Goal: Information Seeking & Learning: Learn about a topic

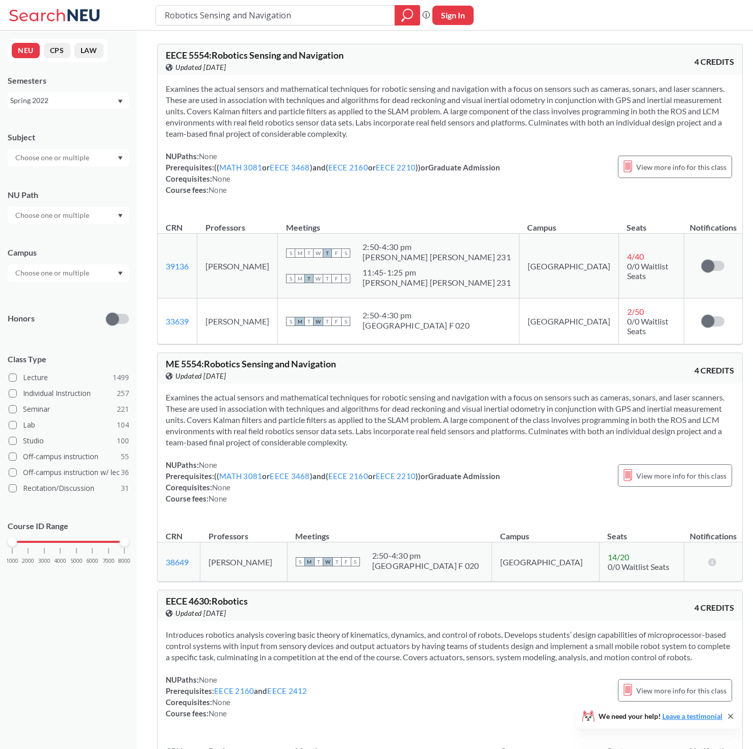
click at [521, 77] on div "Examines the actual sensors and mathematical techniques for robotic sensing and…" at bounding box center [450, 143] width 585 height 137
click at [276, 59] on span "EECE 5554 : Robotics Sensing and Navigation" at bounding box center [255, 54] width 178 height 11
click at [534, 173] on div "NUPaths: None Prerequisites: ( ( MATH 3081 or EECE 3468 ) and ( EECE 2160 or EE…" at bounding box center [450, 172] width 569 height 45
click at [636, 167] on span "View more info for this class" at bounding box center [681, 167] width 90 height 13
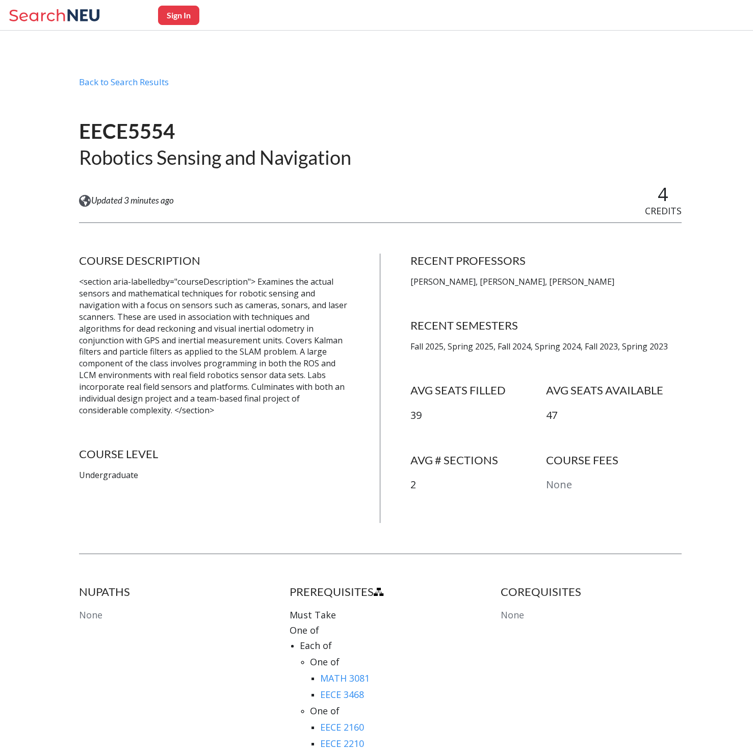
click at [265, 280] on p "<section aria-labelledby="courseDescription"> Examines the actual sensors and m…" at bounding box center [214, 346] width 271 height 140
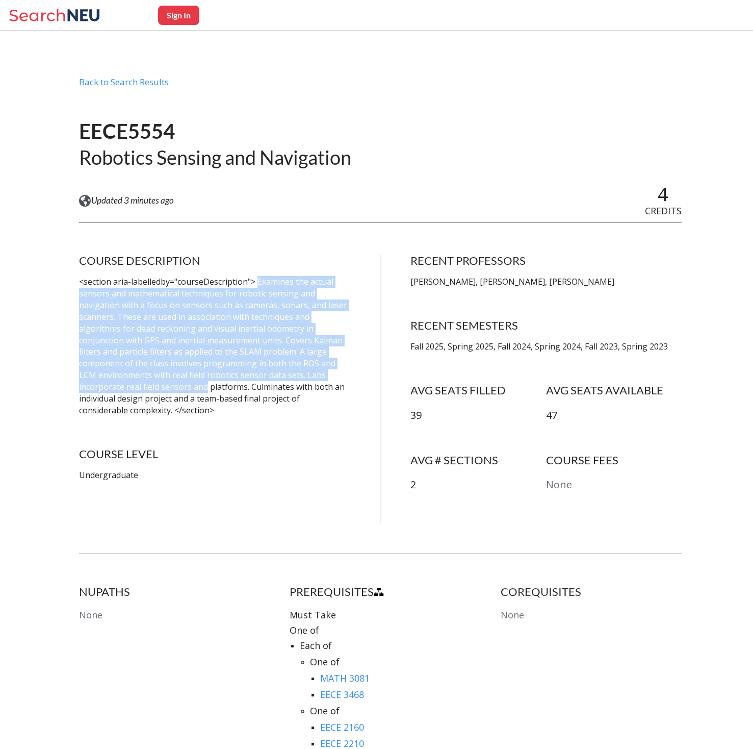
drag, startPoint x: 265, startPoint y: 280, endPoint x: 335, endPoint y: 378, distance: 121.0
click at [335, 378] on p "<section aria-labelledby="courseDescription"> Examines the actual sensors and m…" at bounding box center [214, 346] width 271 height 140
click at [255, 365] on p "<section aria-labelledby="courseDescription"> Examines the actual sensors and m…" at bounding box center [214, 346] width 271 height 140
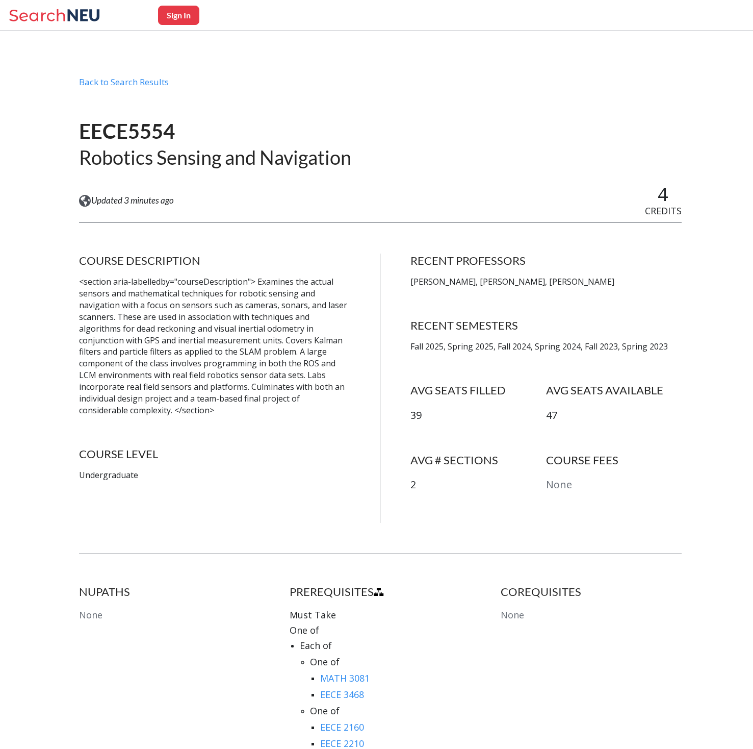
click at [228, 362] on p "<section aria-labelledby="courseDescription"> Examines the actual sensors and m…" at bounding box center [214, 346] width 271 height 140
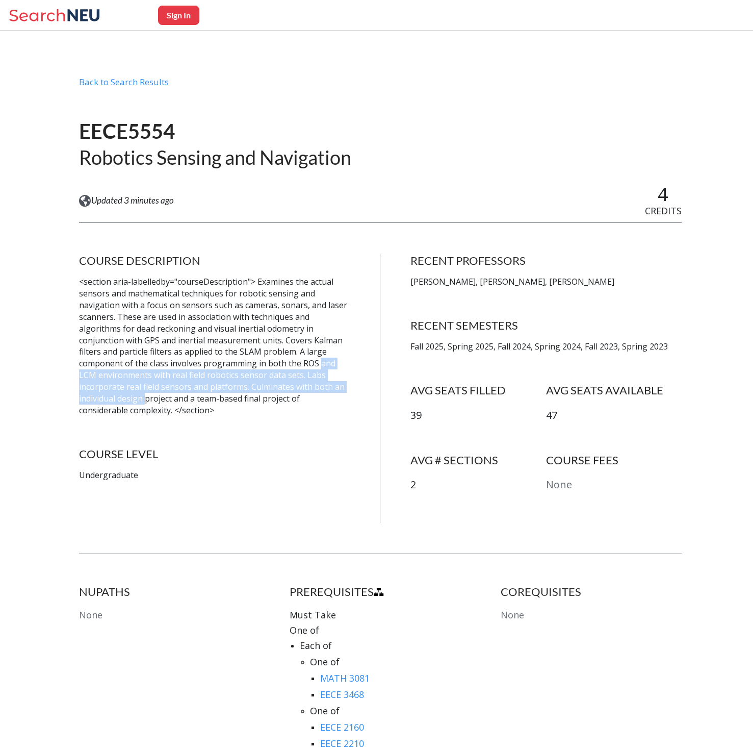
drag, startPoint x: 228, startPoint y: 362, endPoint x: 278, endPoint y: 389, distance: 56.8
click at [278, 389] on p "<section aria-labelledby="courseDescription"> Examines the actual sensors and m…" at bounding box center [214, 346] width 271 height 140
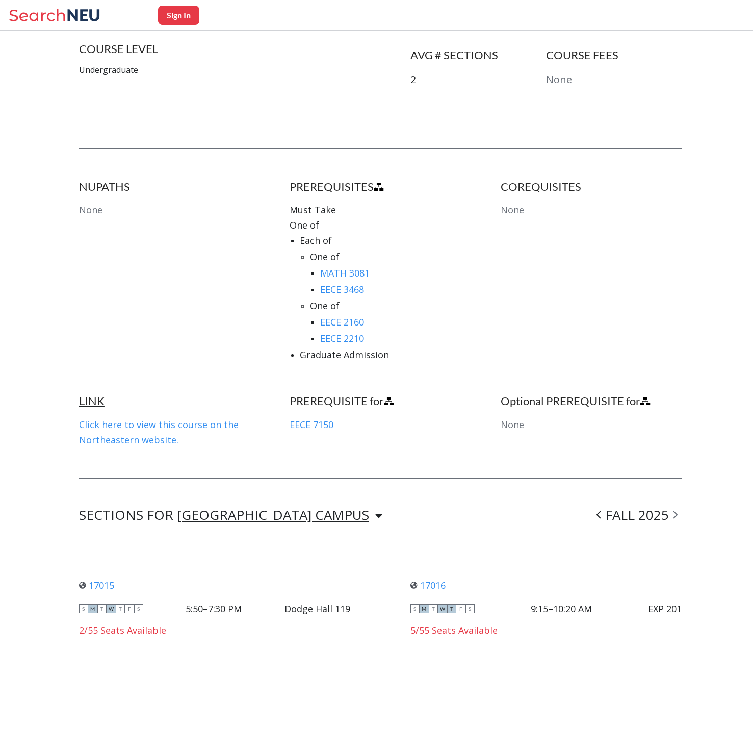
click at [517, 373] on div "NUPATHS None PREREQUISITES Must Take One of Each of One of MATH 3081 EECE 3468 …" at bounding box center [380, 287] width 603 height 214
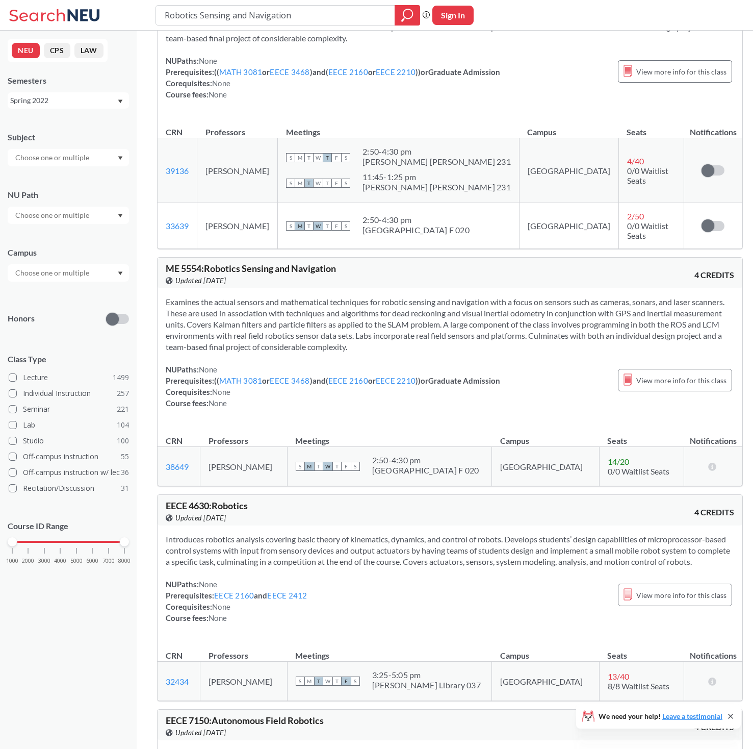
scroll to position [37, 0]
